Goal: Find contact information: Find contact information

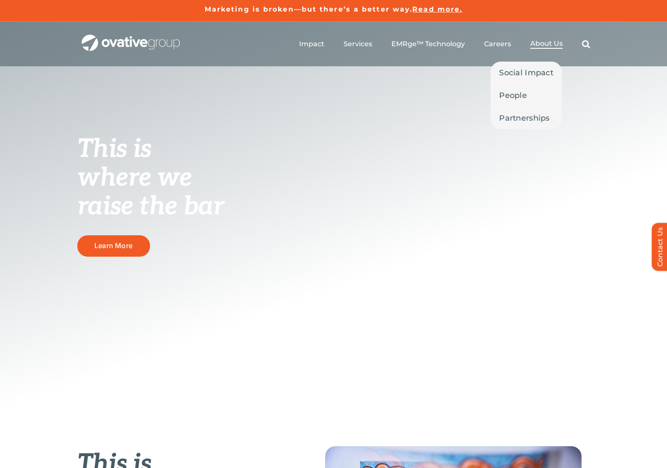
click at [543, 45] on span "About Us" at bounding box center [547, 43] width 32 height 9
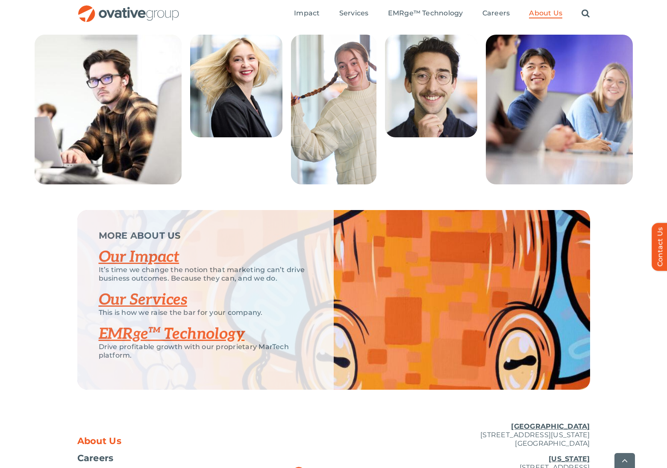
scroll to position [1723, 0]
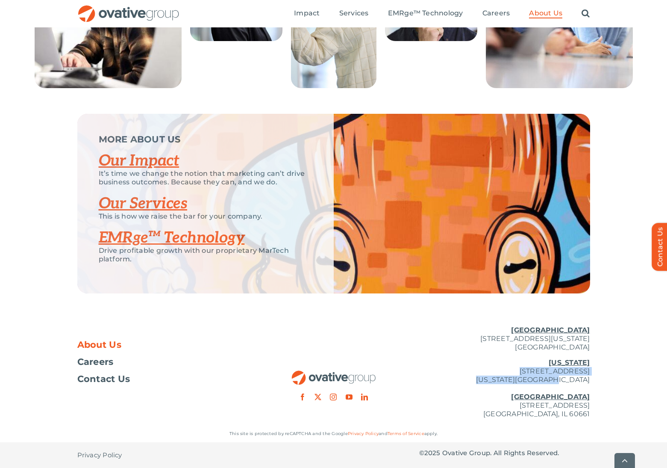
drag, startPoint x: 491, startPoint y: 371, endPoint x: 598, endPoint y: 376, distance: 107.4
click at [594, 379] on div "About Us Careers Contact Us Minneapolis 729 Washington Avenue N, Suite 1000 Min…" at bounding box center [333, 372] width 667 height 106
copy p "254 Canal Street, Suite 5000 New York, NY 10013"
